Goal: Task Accomplishment & Management: Manage account settings

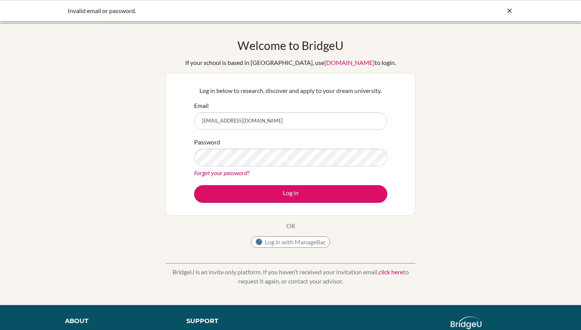
click at [291, 194] on button "Log in" at bounding box center [290, 194] width 193 height 18
click at [222, 173] on link "Forgot your password?" at bounding box center [221, 172] width 55 height 7
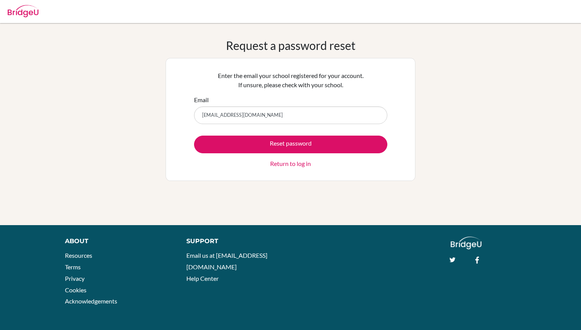
type input "[EMAIL_ADDRESS][DOMAIN_NAME]"
click at [291, 144] on button "Reset password" at bounding box center [290, 145] width 193 height 18
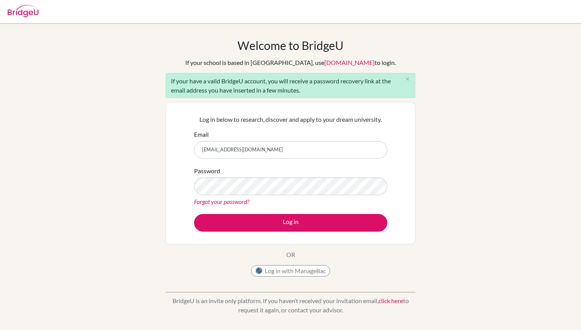
type input "[EMAIL_ADDRESS][DOMAIN_NAME]"
click at [291, 223] on button "Log in" at bounding box center [290, 223] width 193 height 18
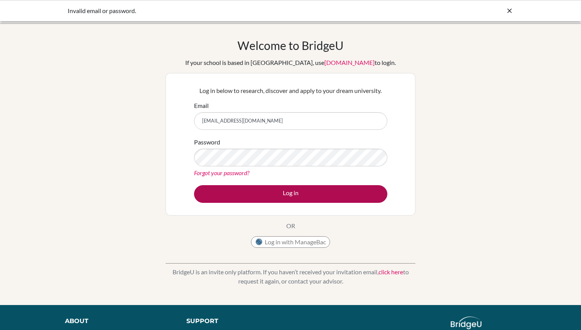
click at [268, 196] on button "Log in" at bounding box center [290, 194] width 193 height 18
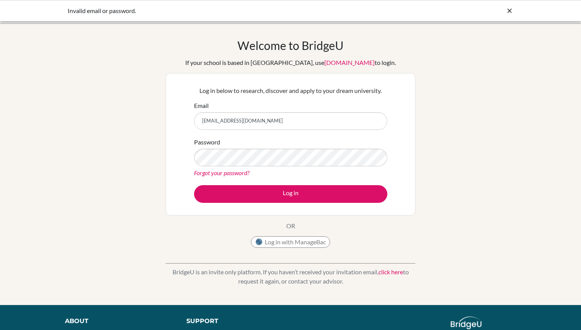
click at [304, 178] on form "Email 23006@ras.ma Password Forgot your password? Log in" at bounding box center [290, 152] width 193 height 102
click at [235, 174] on link "Forgot your password?" at bounding box center [221, 172] width 55 height 7
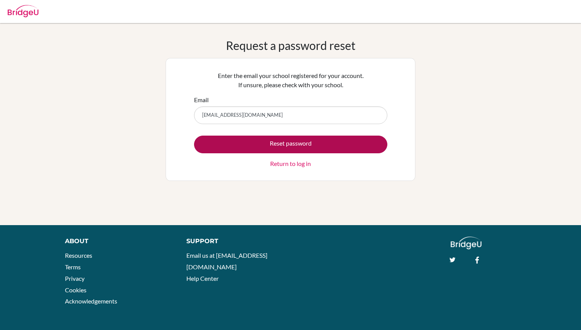
type input "[EMAIL_ADDRESS][DOMAIN_NAME]"
click at [349, 145] on button "Reset password" at bounding box center [290, 145] width 193 height 18
